Goal: Task Accomplishment & Management: Manage account settings

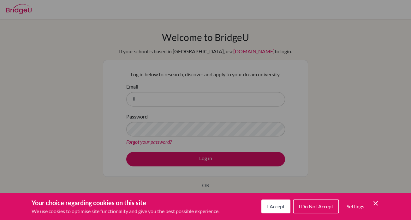
click at [274, 207] on span "I Accept" at bounding box center [276, 207] width 18 height 6
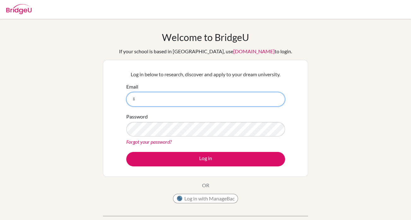
click at [204, 101] on input "li" at bounding box center [205, 99] width 159 height 15
type input "l"
type input "LIY014@student.britishschoo.lk"
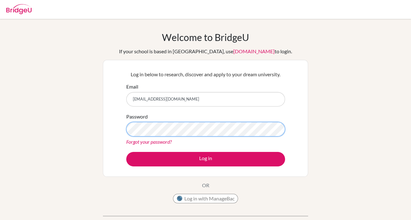
click at [126, 152] on button "Log in" at bounding box center [205, 159] width 159 height 15
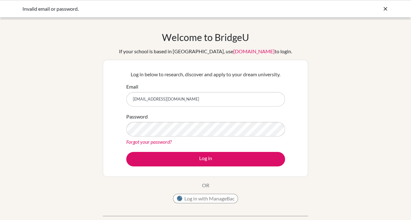
click at [157, 143] on link "Forgot your password?" at bounding box center [148, 142] width 45 height 6
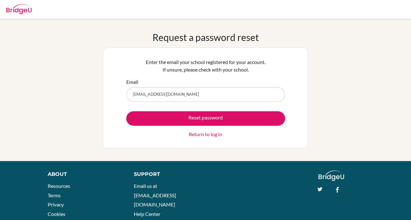
click at [181, 97] on input "LIY014@student.britishschoo.lk" at bounding box center [205, 94] width 159 height 15
type input "LIY014@student.britishschool.lk"
click at [126, 111] on button "Reset password" at bounding box center [205, 118] width 159 height 15
